Goal: Task Accomplishment & Management: Manage account settings

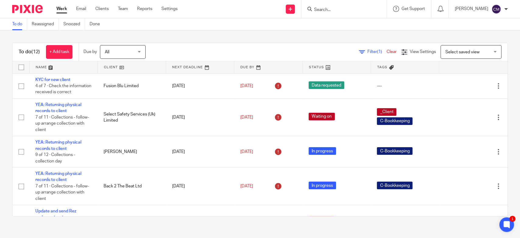
click at [339, 8] on input "Search" at bounding box center [340, 9] width 55 height 5
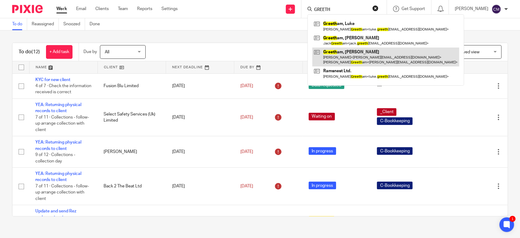
type input "GREETH"
click at [341, 53] on link at bounding box center [385, 56] width 147 height 19
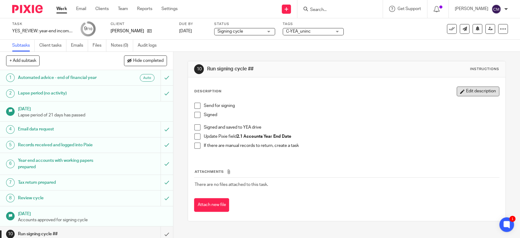
click at [460, 87] on button "Edit description" at bounding box center [477, 91] width 43 height 10
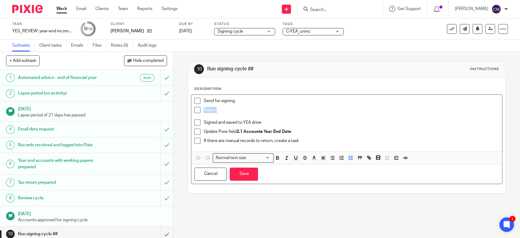
drag, startPoint x: 218, startPoint y: 111, endPoint x: 181, endPoint y: 111, distance: 37.1
click at [181, 111] on div "10 Run signing cycle ## Instructions Description Send for signing Signed Signed…" at bounding box center [346, 145] width 346 height 186
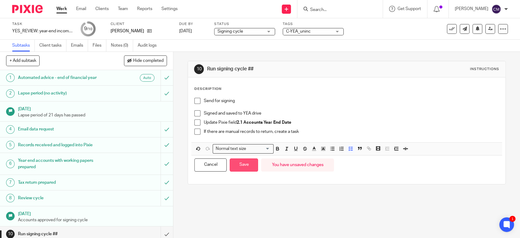
click at [247, 161] on button "Save" at bounding box center [244, 164] width 28 height 13
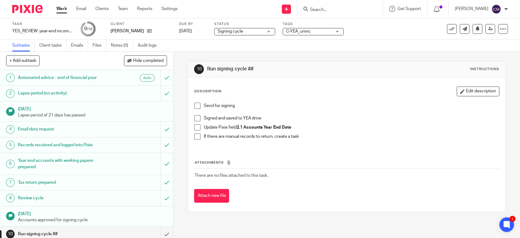
click at [194, 106] on span at bounding box center [197, 106] width 6 height 6
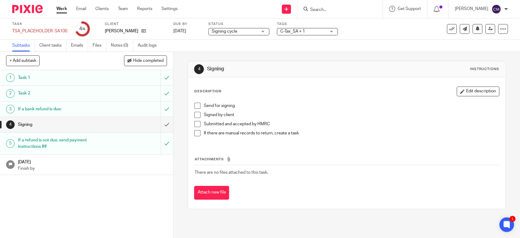
click at [197, 104] on span at bounding box center [197, 106] width 6 height 6
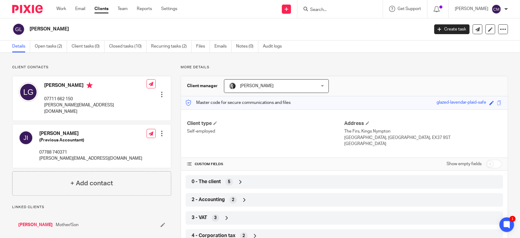
drag, startPoint x: 44, startPoint y: 85, endPoint x: 79, endPoint y: 87, distance: 35.1
click at [79, 87] on div "Linda Greetham 07711 662 150 linda.lges@outlook.com" at bounding box center [83, 98] width 128 height 38
copy h4 "[PERSON_NAME]"
drag, startPoint x: 42, startPoint y: 106, endPoint x: 93, endPoint y: 109, distance: 50.9
click at [93, 109] on div "Linda Greetham 07711 662 150 linda.lges@outlook.com Edit contact Create client …" at bounding box center [91, 98] width 158 height 44
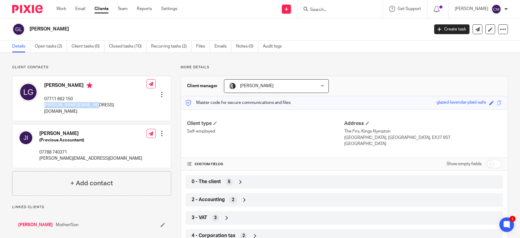
copy p "linda.lges@outlook.com"
click at [325, 11] on input "Search" at bounding box center [336, 9] width 55 height 5
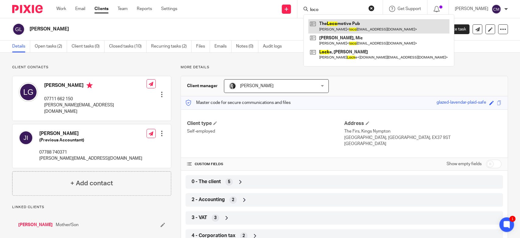
type input "loco"
click at [358, 23] on link at bounding box center [378, 26] width 141 height 14
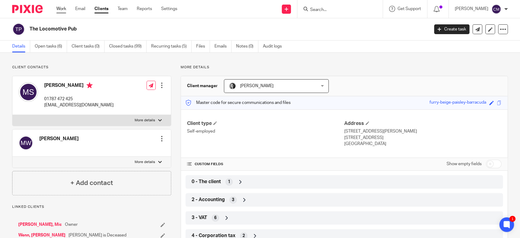
click at [63, 11] on link "Work" at bounding box center [61, 9] width 10 height 6
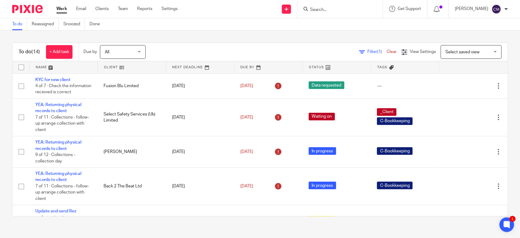
click at [328, 12] on input "Search" at bounding box center [336, 9] width 55 height 5
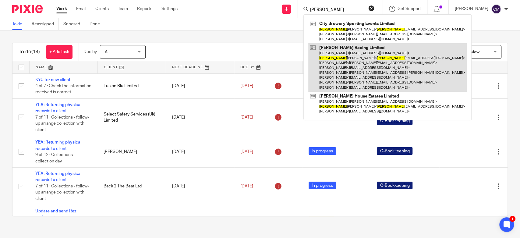
type input "[PERSON_NAME]"
click at [336, 60] on link at bounding box center [387, 67] width 158 height 48
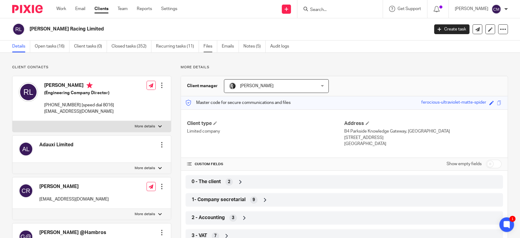
drag, startPoint x: 222, startPoint y: 45, endPoint x: 217, endPoint y: 41, distance: 7.1
click at [222, 46] on link "Emails" at bounding box center [230, 46] width 17 height 12
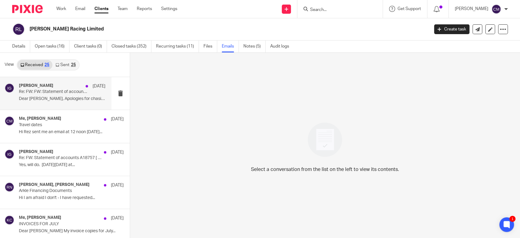
click at [58, 90] on p "Re: FW: FW: Statement of accounts A18757 [ ref:!00D3z034cO0.!500N20WVVLL:ref ]" at bounding box center [53, 91] width 69 height 5
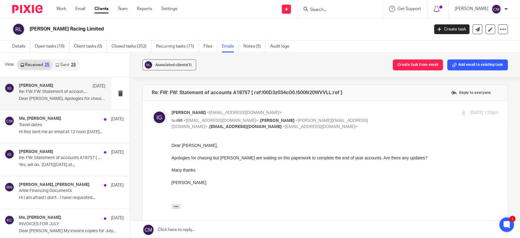
click at [65, 63] on link "Sent 25" at bounding box center [65, 65] width 26 height 10
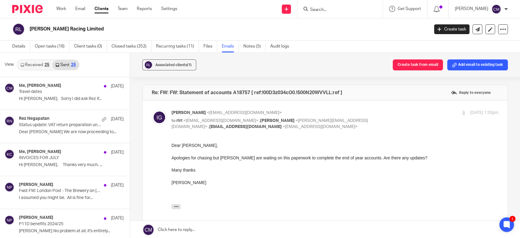
scroll to position [1, 0]
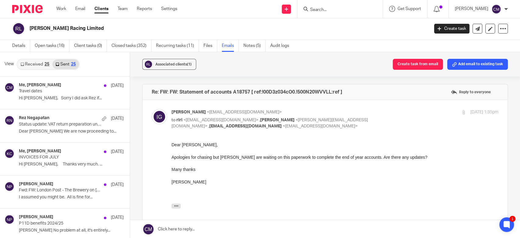
click at [33, 60] on link "Received 25" at bounding box center [34, 64] width 35 height 10
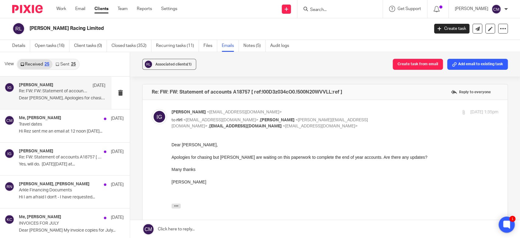
click at [506, 222] on div at bounding box center [506, 224] width 16 height 16
click at [64, 8] on link "Work" at bounding box center [61, 9] width 10 height 6
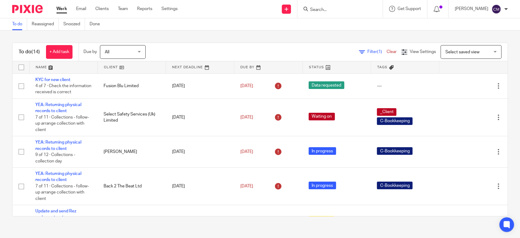
click at [315, 11] on input "Search" at bounding box center [336, 9] width 55 height 5
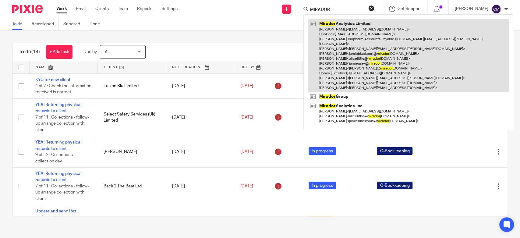
type input "MIRADOR"
click at [324, 22] on link at bounding box center [408, 55] width 201 height 73
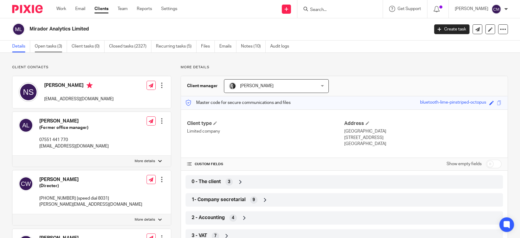
click at [61, 45] on link "Open tasks (3)" at bounding box center [51, 46] width 32 height 12
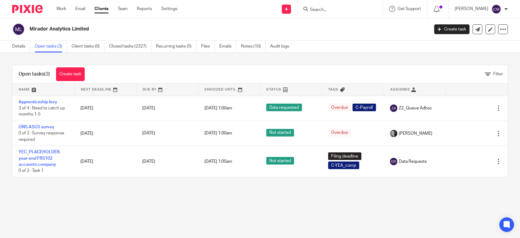
click at [10, 47] on div "Details Open tasks (3) Client tasks (0) Closed tasks (2327) Recurring tasks (5)…" at bounding box center [152, 46] width 304 height 12
click at [82, 206] on main "Mirador Analytics Limited Create task Update from Companies House Export data M…" at bounding box center [260, 119] width 520 height 238
click at [125, 49] on link "Closed tasks (2327)" at bounding box center [130, 46] width 42 height 12
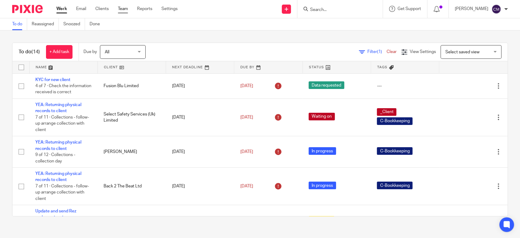
click at [123, 7] on link "Team" at bounding box center [123, 9] width 10 height 6
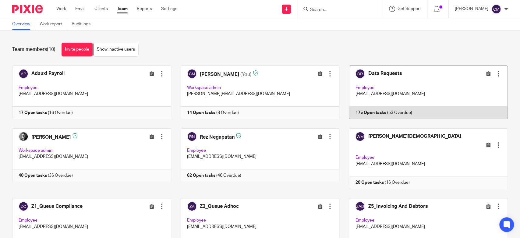
click at [364, 98] on link at bounding box center [423, 92] width 168 height 54
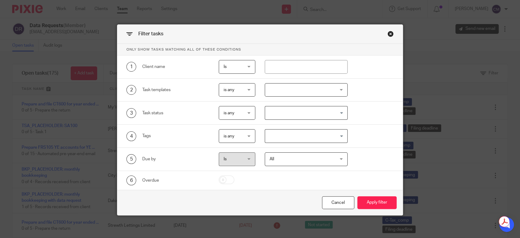
click at [265, 112] on input "Search for option" at bounding box center [304, 112] width 78 height 11
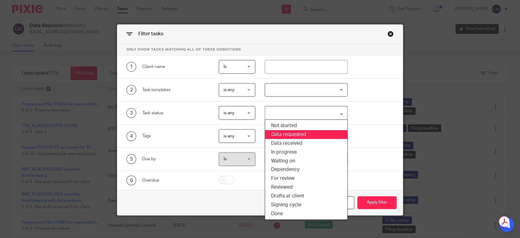
click at [180, 124] on div "3 Task status is any is any is any is none is_any Loading... Not started Data r…" at bounding box center [259, 112] width 285 height 23
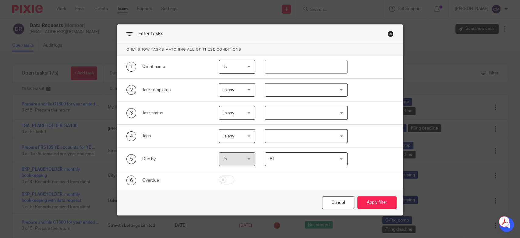
click at [300, 126] on div "4 Tags is any is any is any is all is none is_any Loading..." at bounding box center [259, 136] width 285 height 23
click at [303, 136] on input "Search for option" at bounding box center [304, 136] width 78 height 11
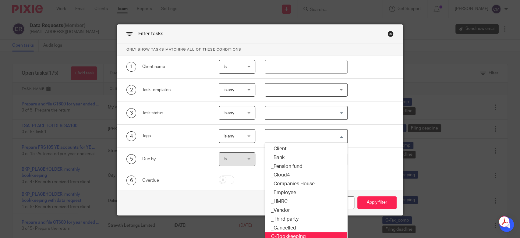
click at [294, 234] on li "C-Bookkeeping" at bounding box center [306, 236] width 82 height 9
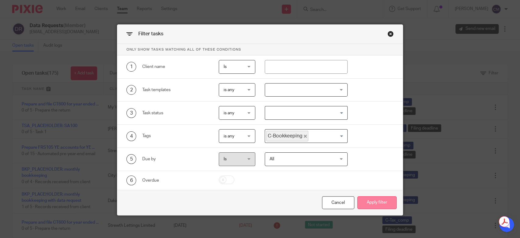
click at [374, 197] on button "Apply filter" at bounding box center [376, 202] width 39 height 13
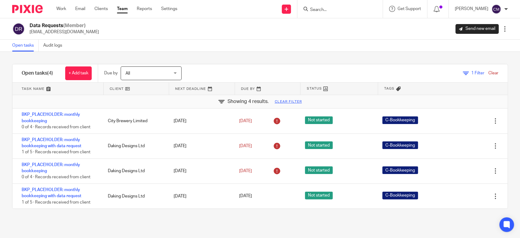
click at [106, 221] on div "Filter tasks Only show tasks matching all of these conditions 1 Client name Is …" at bounding box center [260, 145] width 520 height 186
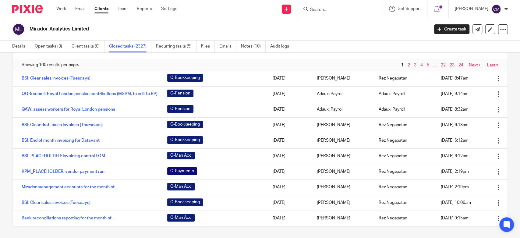
scroll to position [1154, 0]
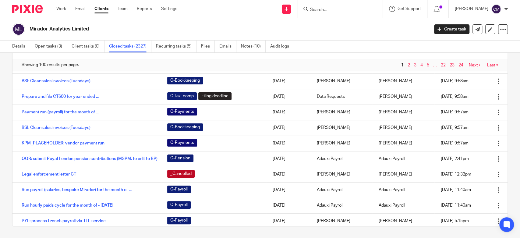
click at [407, 64] on link "2" at bounding box center [408, 65] width 2 height 4
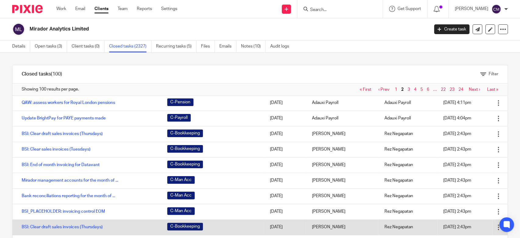
scroll to position [24, 0]
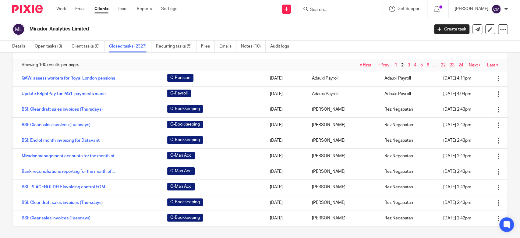
click at [329, 11] on input "Search" at bounding box center [336, 9] width 55 height 5
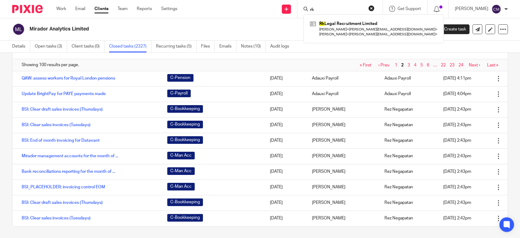
type input "r"
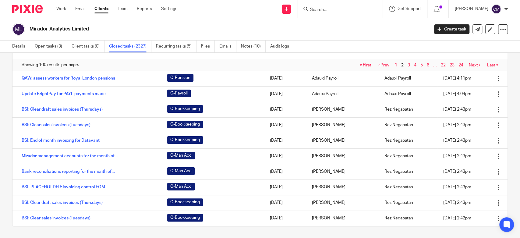
type input "r"
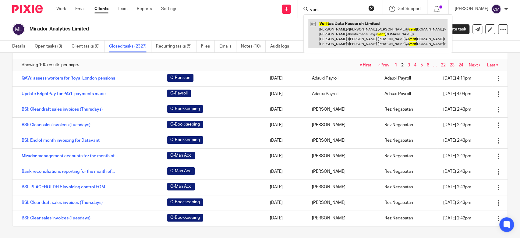
type input "verit"
click at [336, 23] on link at bounding box center [377, 33] width 139 height 29
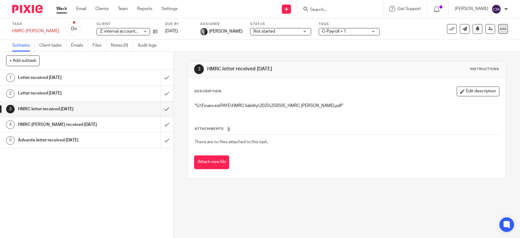
click at [500, 30] on icon at bounding box center [503, 29] width 6 height 6
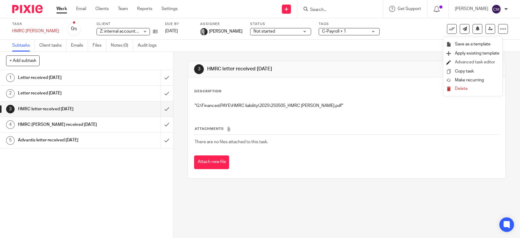
click at [487, 59] on li "Advanced task editor" at bounding box center [472, 62] width 53 height 9
click at [487, 63] on link "Advanced task editor" at bounding box center [475, 62] width 40 height 4
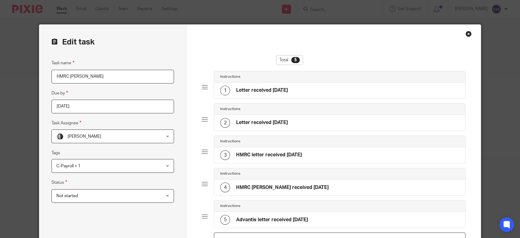
scroll to position [86, 0]
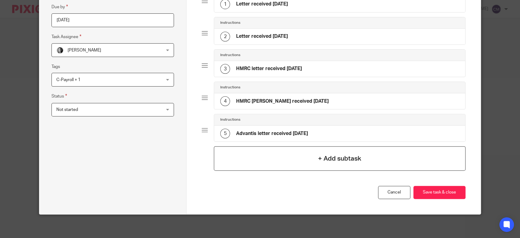
click at [236, 160] on div "+ Add subtask" at bounding box center [339, 158] width 251 height 24
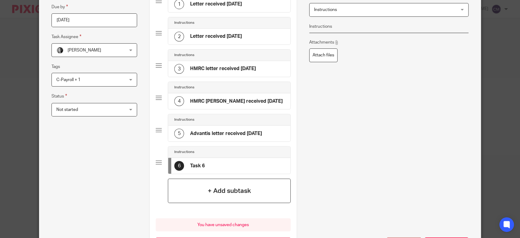
scroll to position [0, 0]
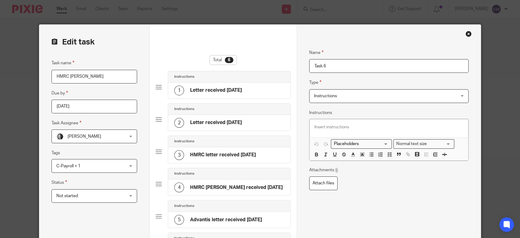
drag, startPoint x: 331, startPoint y: 69, endPoint x: 261, endPoint y: 63, distance: 70.5
click at [261, 63] on form "Edit task Task name HMRC DM PAYE Due by 2024-11-15 Task Assignee Neville Pearso…" at bounding box center [259, 188] width 441 height 327
click at [356, 65] on input "Advantis reminder receieved 12/8" at bounding box center [388, 66] width 159 height 14
click at [360, 65] on input "Advantis reminder receieved 12/8" at bounding box center [388, 66] width 159 height 14
click at [383, 66] on input "Advantis reminder received 12/8" at bounding box center [388, 66] width 159 height 14
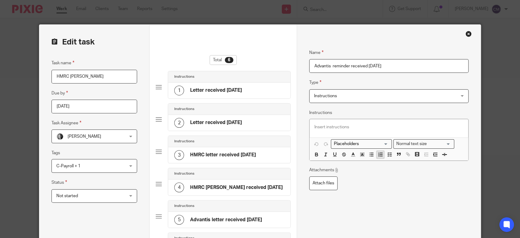
scroll to position [34, 0]
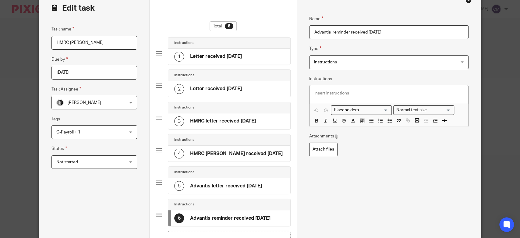
type input "Advantis reminder received [DATE]"
click at [350, 133] on div "Attachments Attach files" at bounding box center [388, 144] width 159 height 23
click at [350, 93] on p at bounding box center [388, 93] width 149 height 6
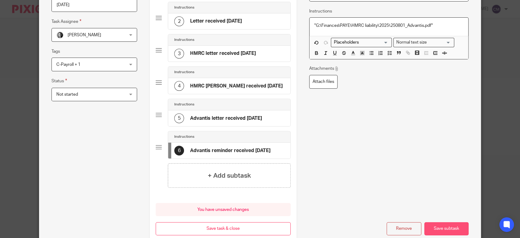
click at [443, 223] on button "Save subtask" at bounding box center [446, 228] width 44 height 13
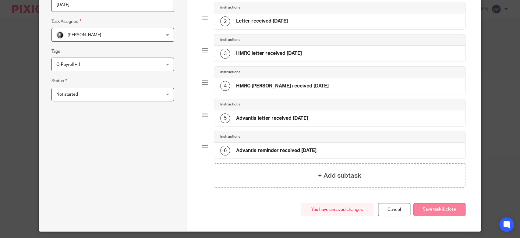
click at [440, 209] on button "Save task & close" at bounding box center [439, 209] width 52 height 13
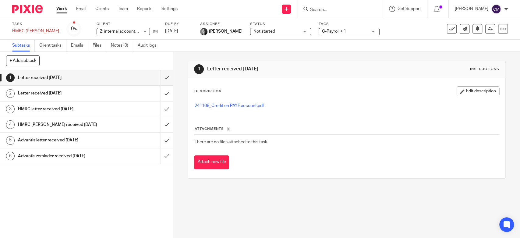
click at [324, 9] on input "Search" at bounding box center [336, 9] width 55 height 5
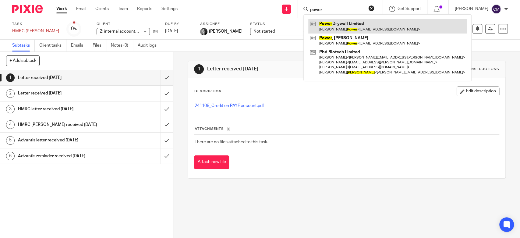
type input "power"
click at [339, 26] on link at bounding box center [387, 26] width 158 height 14
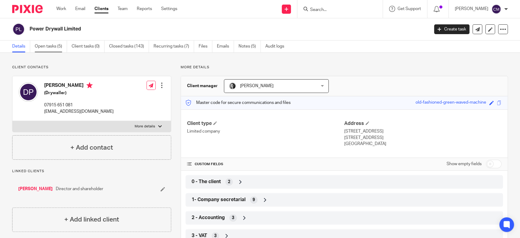
click at [56, 47] on link "Open tasks (5)" at bounding box center [51, 46] width 32 height 12
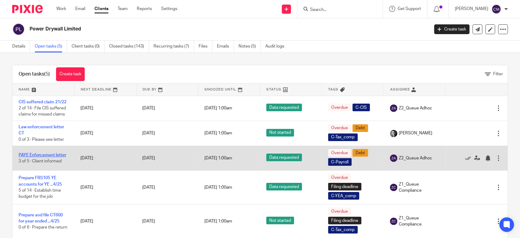
scroll to position [12, 0]
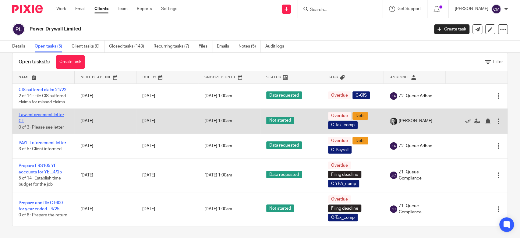
click at [49, 115] on link "Law enforcement letter CT" at bounding box center [41, 118] width 45 height 10
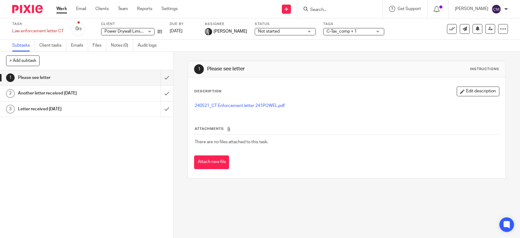
click at [100, 111] on h1 "Letter received [DATE]" at bounding box center [63, 108] width 91 height 9
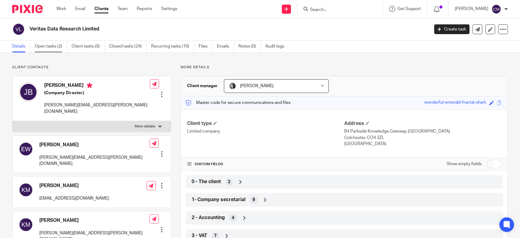
click at [49, 48] on link "Open tasks (2)" at bounding box center [51, 46] width 32 height 12
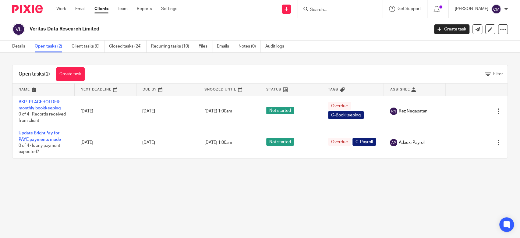
click at [332, 7] on input "Search" at bounding box center [336, 9] width 55 height 5
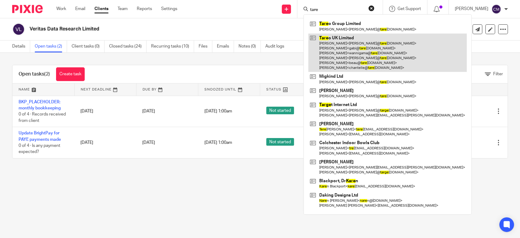
type input "tare"
click at [329, 44] on link at bounding box center [387, 52] width 158 height 39
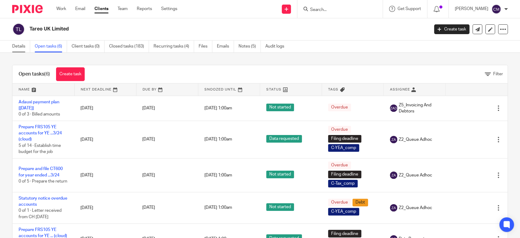
click at [21, 48] on link "Details" at bounding box center [21, 46] width 18 height 12
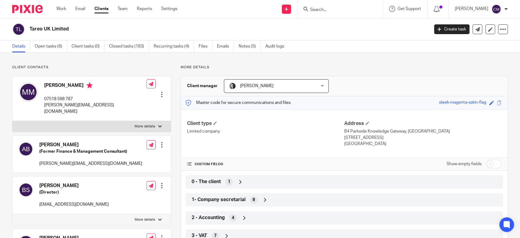
click at [337, 9] on input "Search" at bounding box center [336, 9] width 55 height 5
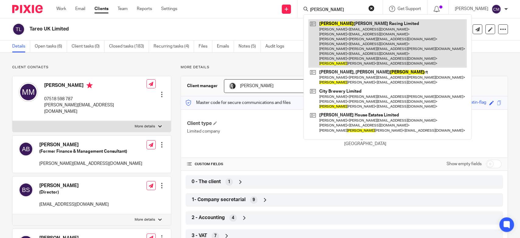
type input "rupe"
click at [343, 32] on link at bounding box center [387, 43] width 158 height 48
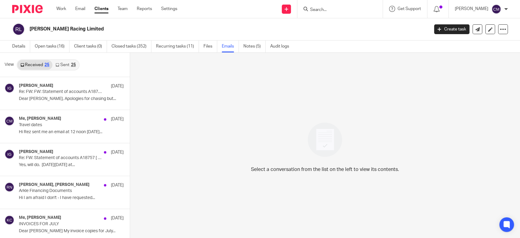
click at [58, 66] on icon at bounding box center [57, 65] width 4 height 4
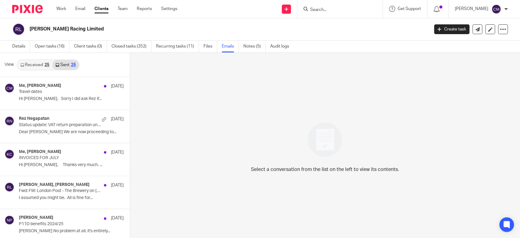
scroll to position [1, 0]
click at [18, 45] on link "Details" at bounding box center [21, 46] width 18 height 12
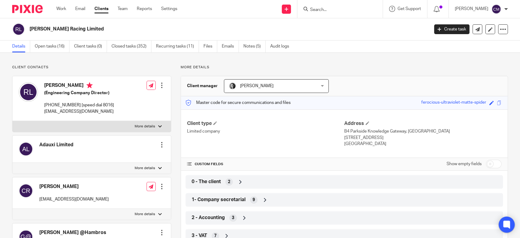
click at [506, 225] on icon at bounding box center [506, 224] width 5 height 3
click at [65, 9] on link "Work" at bounding box center [61, 9] width 10 height 6
